Goal: Check status: Check status

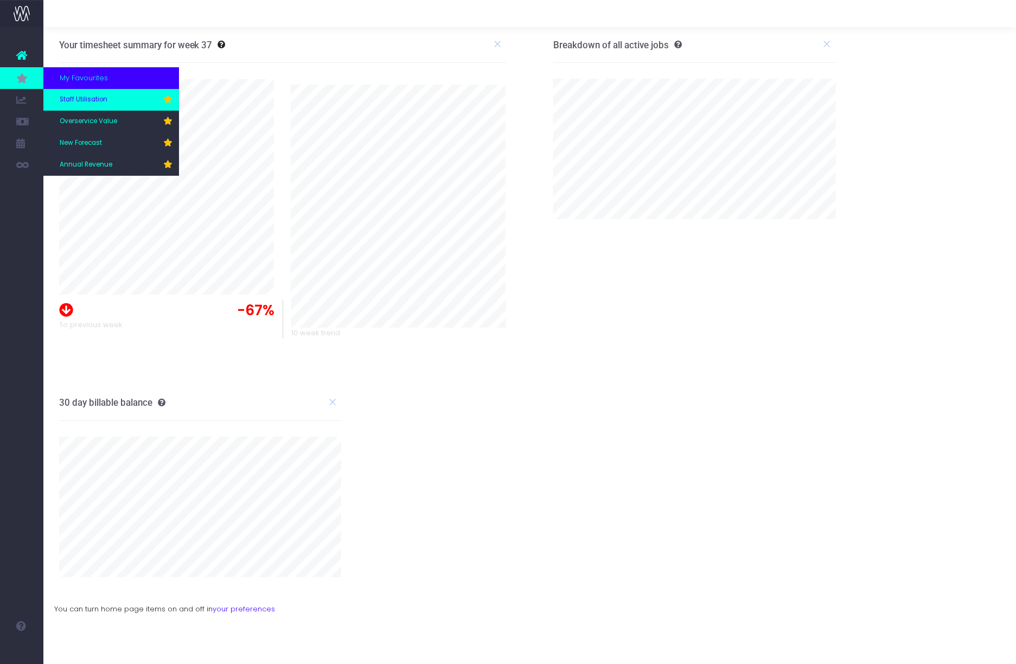
click at [71, 105] on link "Staff Utilisation" at bounding box center [111, 100] width 136 height 22
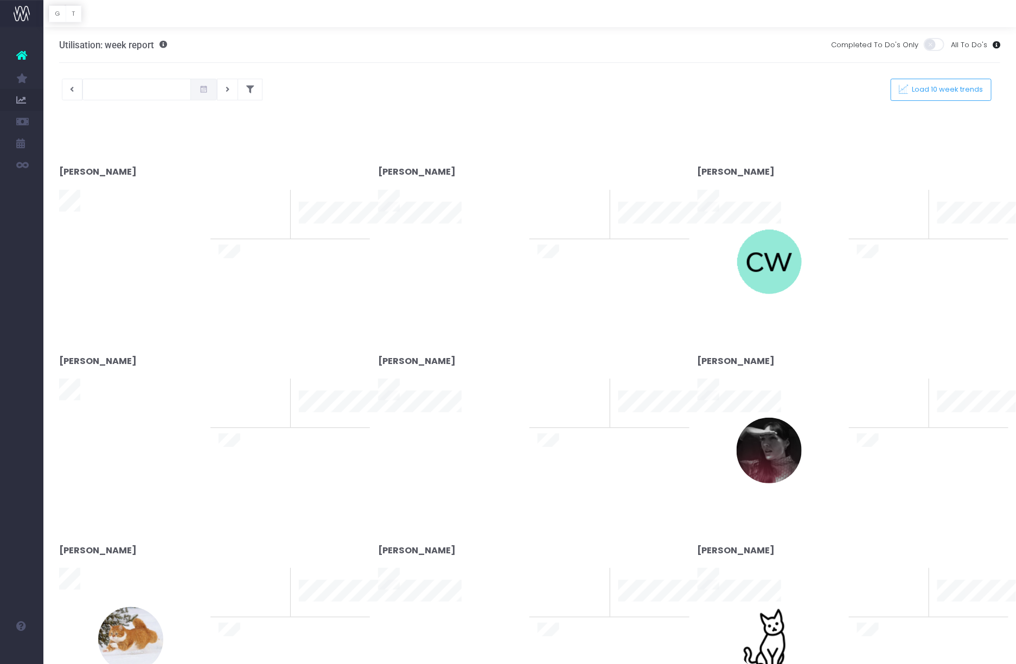
type input "09-09-2025"
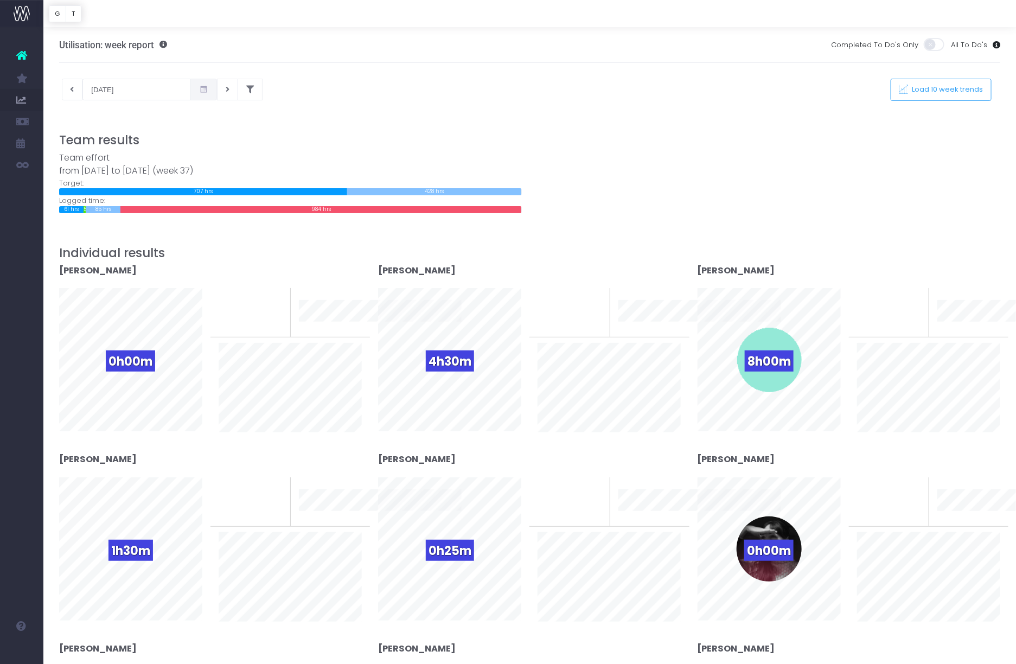
click at [756, 117] on div at bounding box center [530, 125] width 942 height 16
click at [255, 92] on div "09-09-2025 This week Load 10 week trends" at bounding box center [530, 90] width 958 height 22
click at [239, 92] on button at bounding box center [250, 90] width 25 height 22
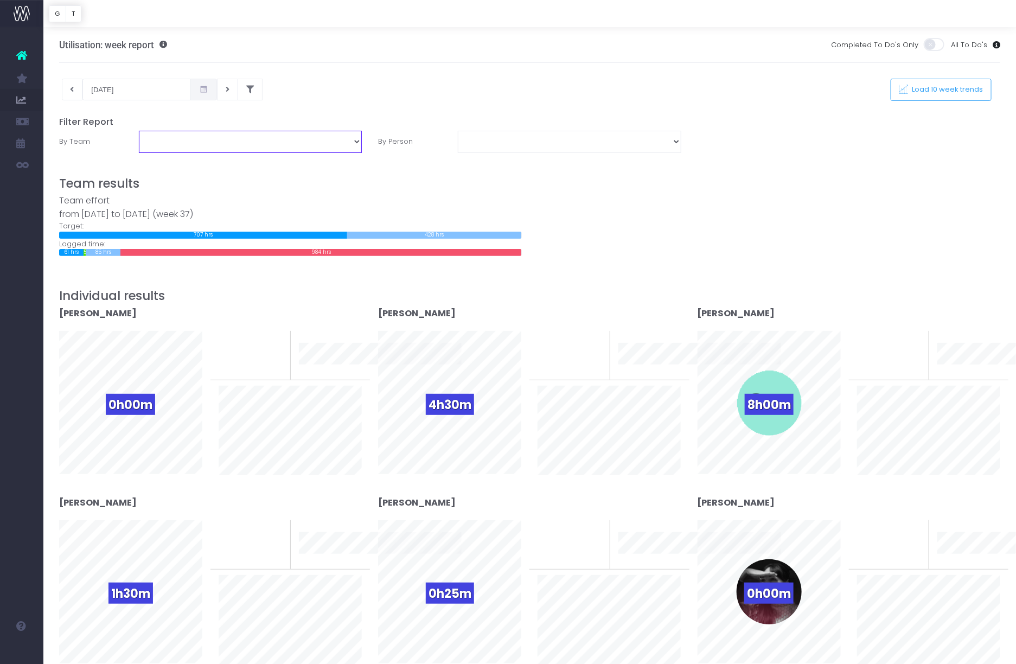
click at [176, 139] on select "Business Administration Creative Strategy and Production Development Film Marke…" at bounding box center [250, 142] width 223 height 22
select select "Project Management"
click at [139, 131] on select "Business Administration Creative Strategy and Production Development Film Marke…" at bounding box center [250, 142] width 223 height 22
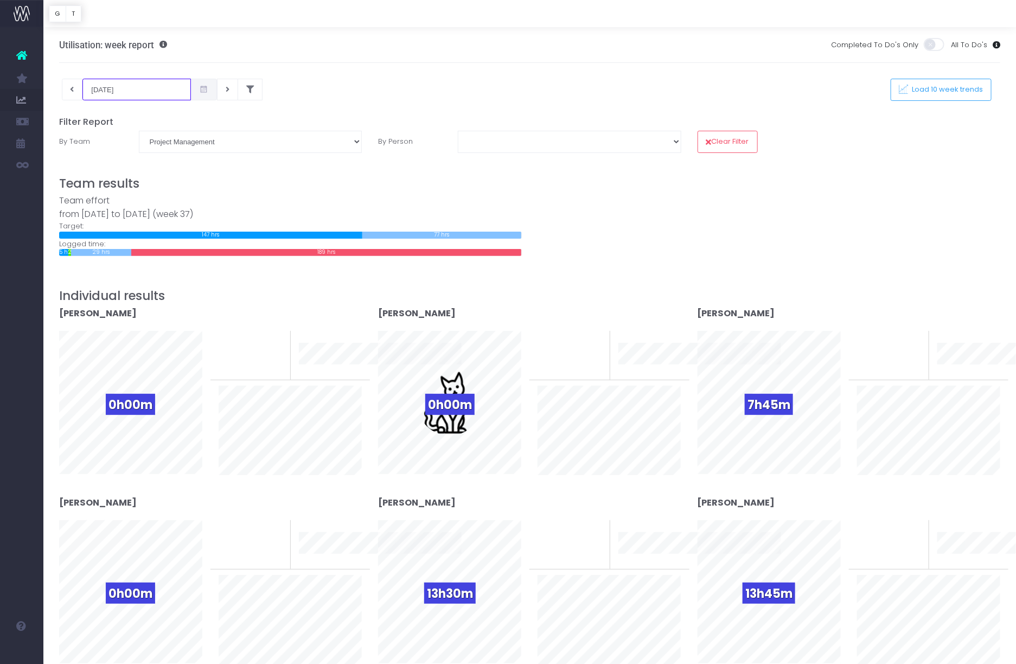
click at [138, 86] on input "09-09-2025" at bounding box center [136, 90] width 108 height 22
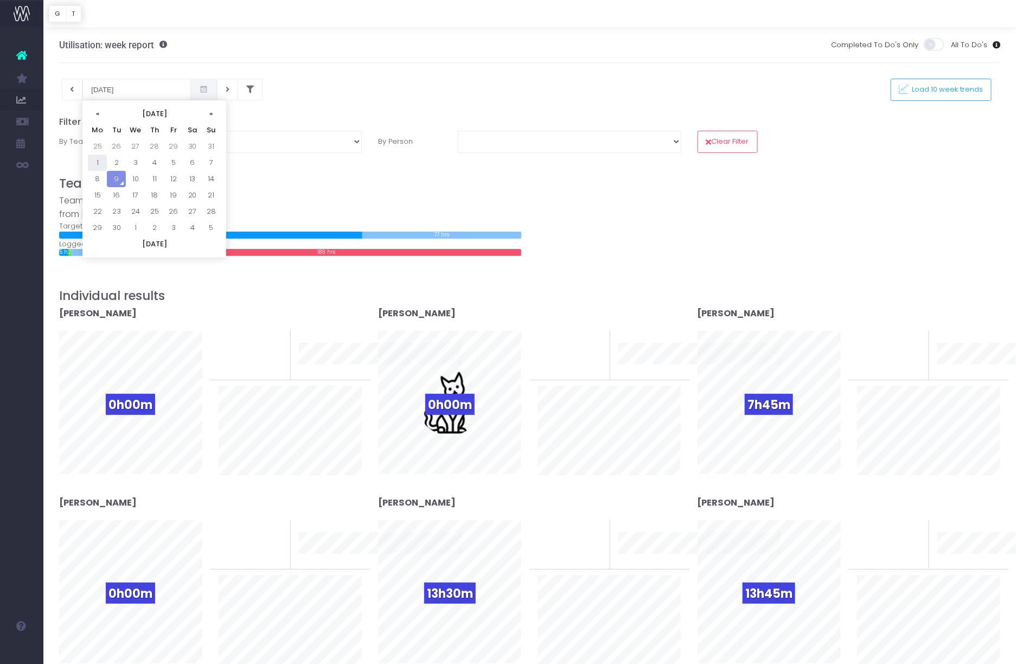
click at [101, 161] on td "1" at bounding box center [97, 163] width 19 height 16
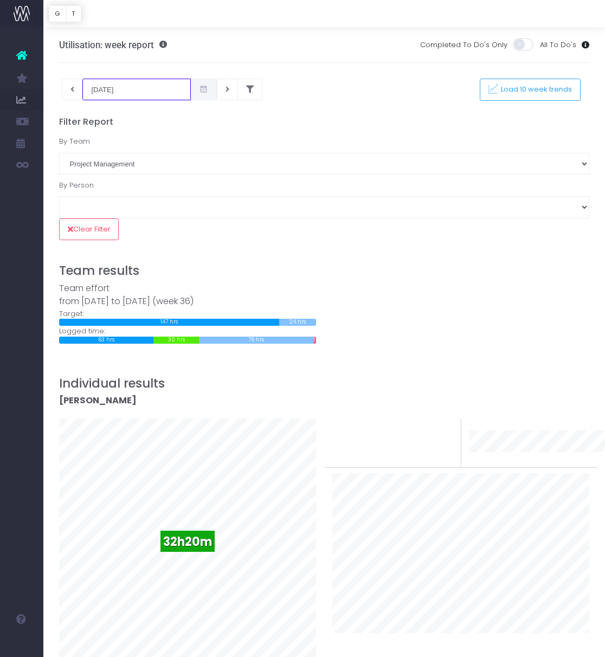
click at [140, 95] on input "01-09-2025" at bounding box center [136, 90] width 108 height 22
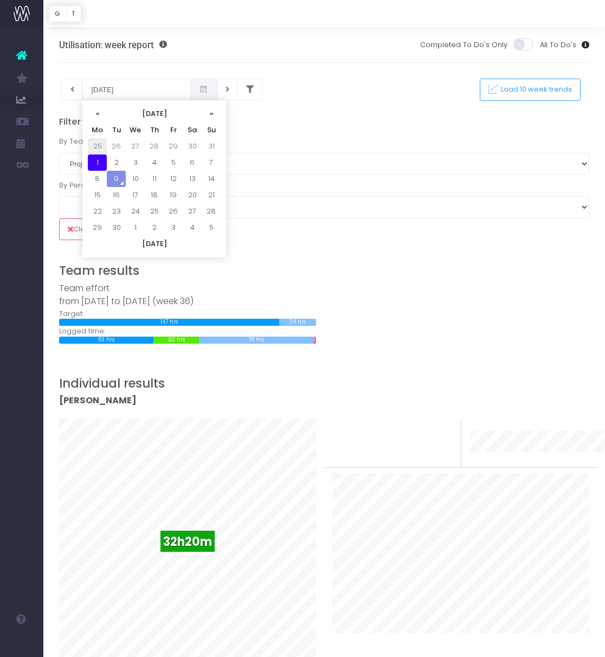
click at [90, 151] on td "25" at bounding box center [97, 146] width 19 height 16
type input "25-08-2025"
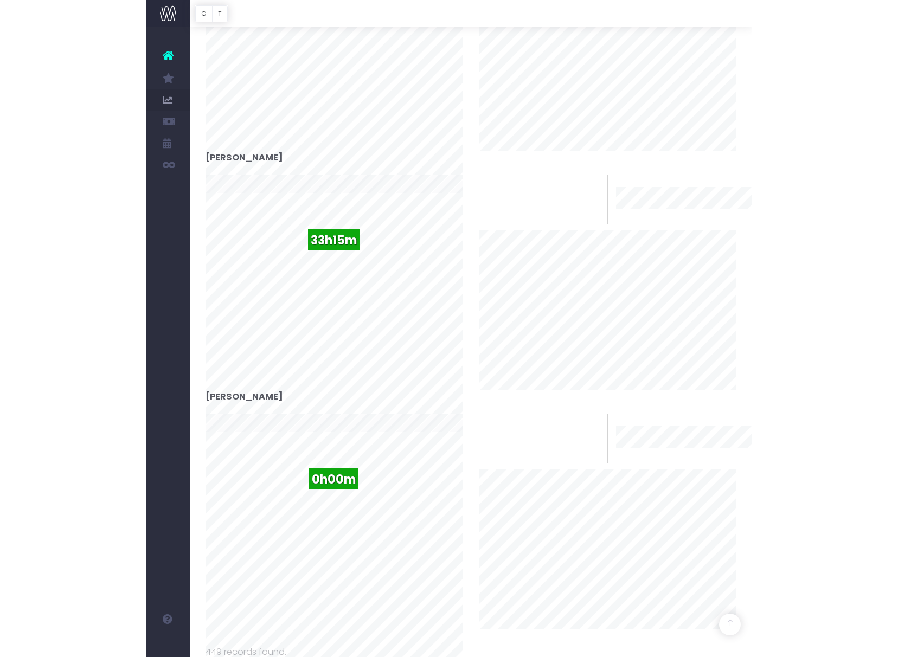
scroll to position [933, 0]
